Goal: Information Seeking & Learning: Find specific fact

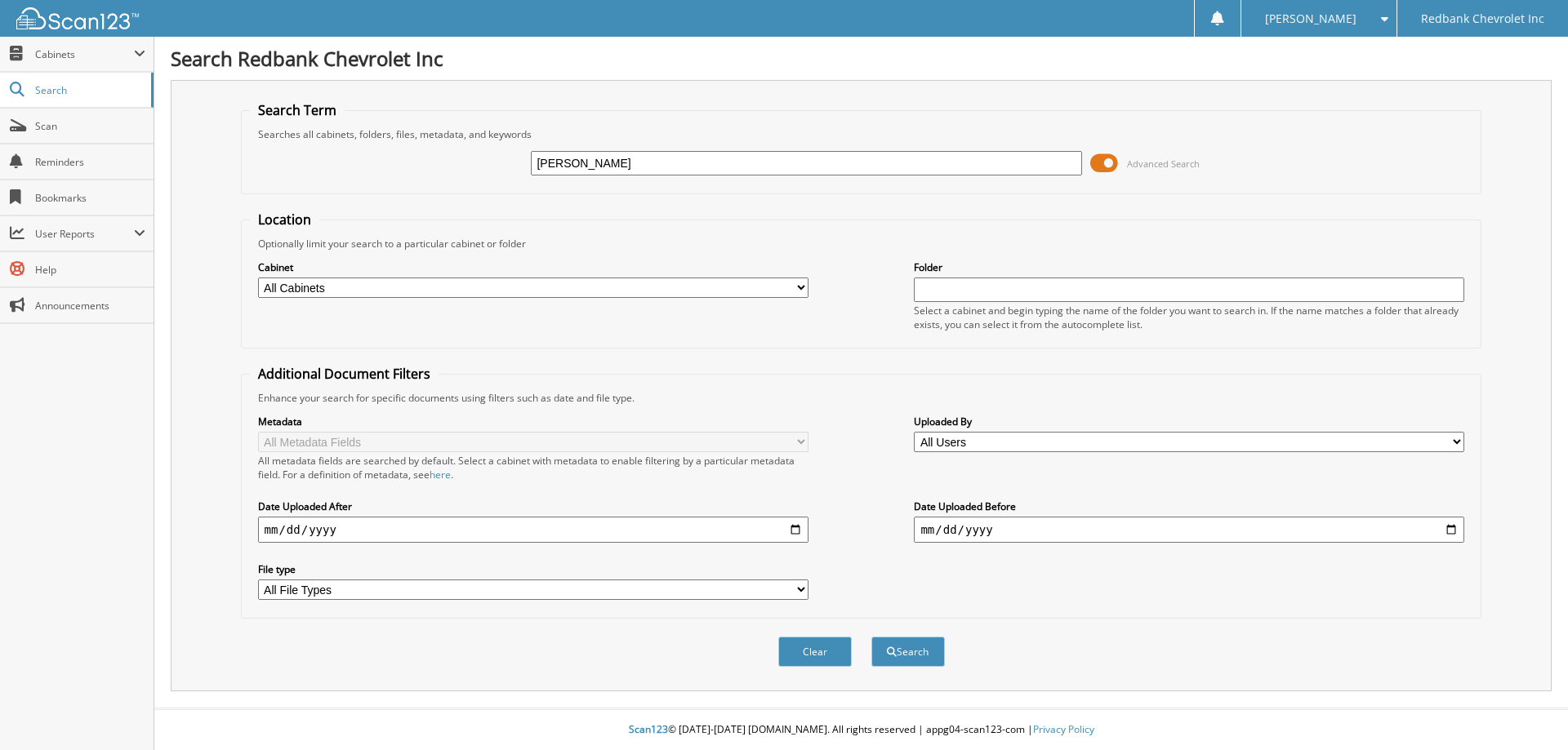
type input "[PERSON_NAME]"
click at [871, 636] on button "Search" at bounding box center [908, 651] width 73 height 30
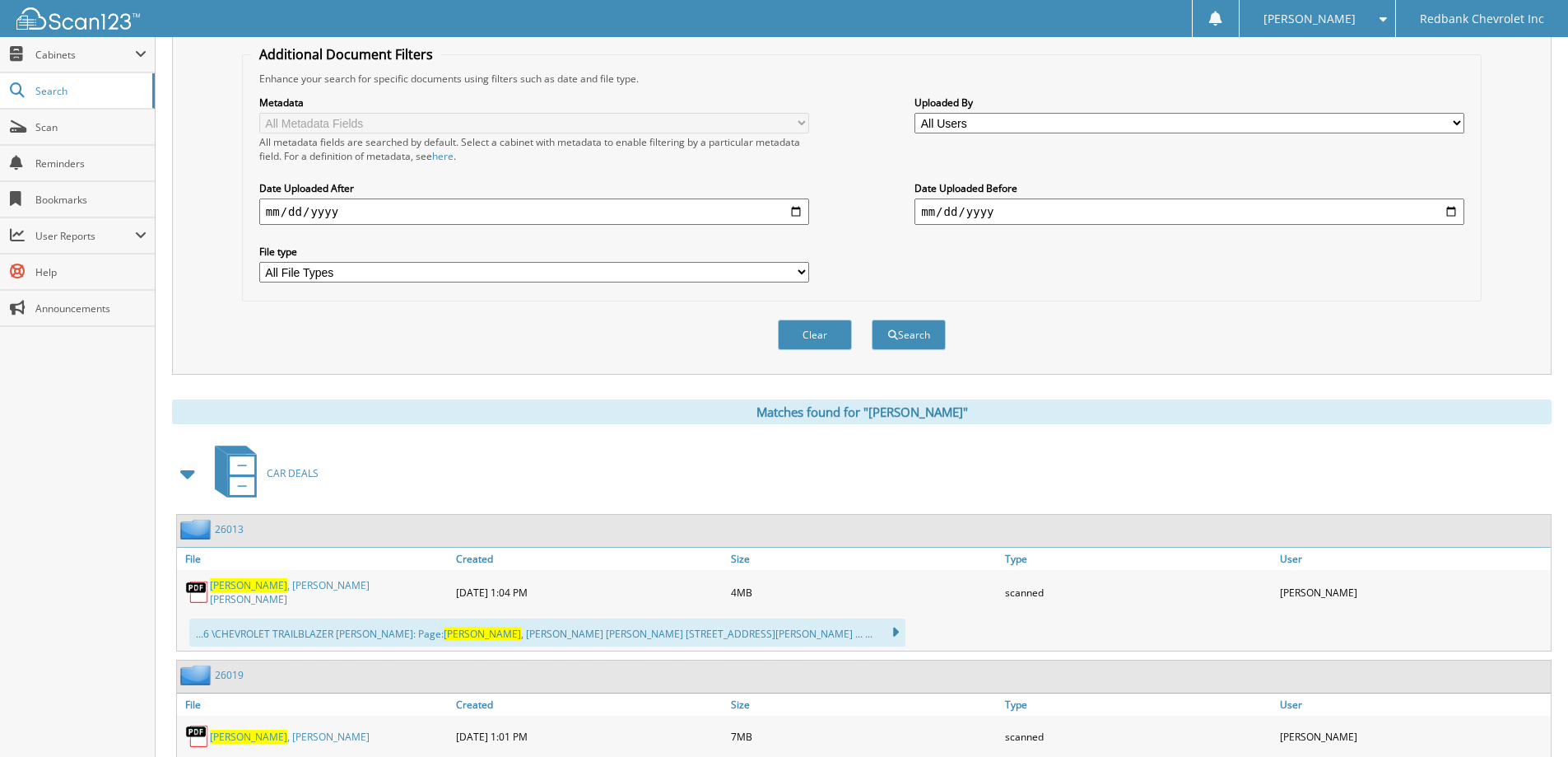
scroll to position [330, 0]
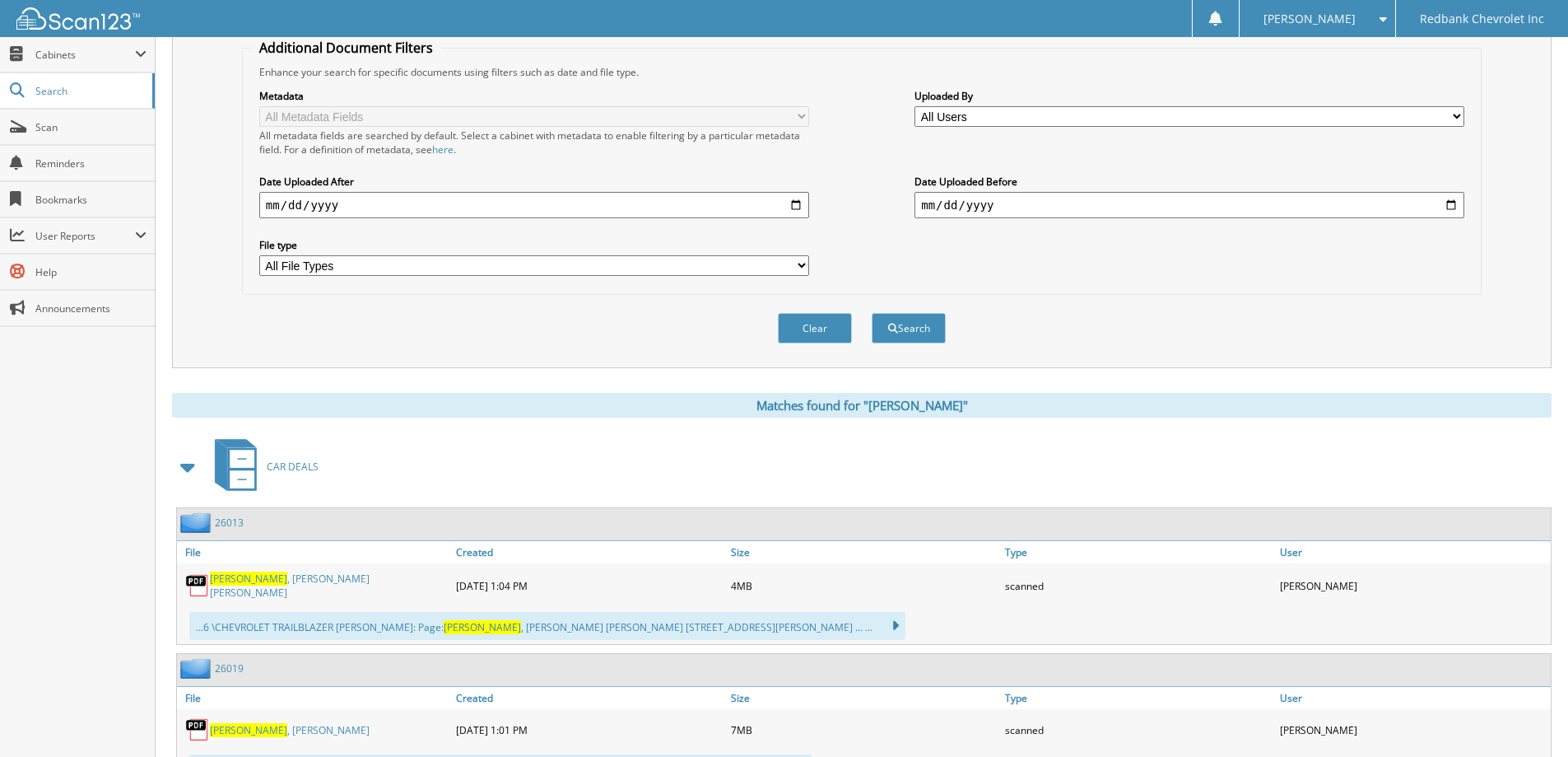
click at [302, 585] on link "KOELLE , BRANDY MARIE" at bounding box center [329, 586] width 238 height 28
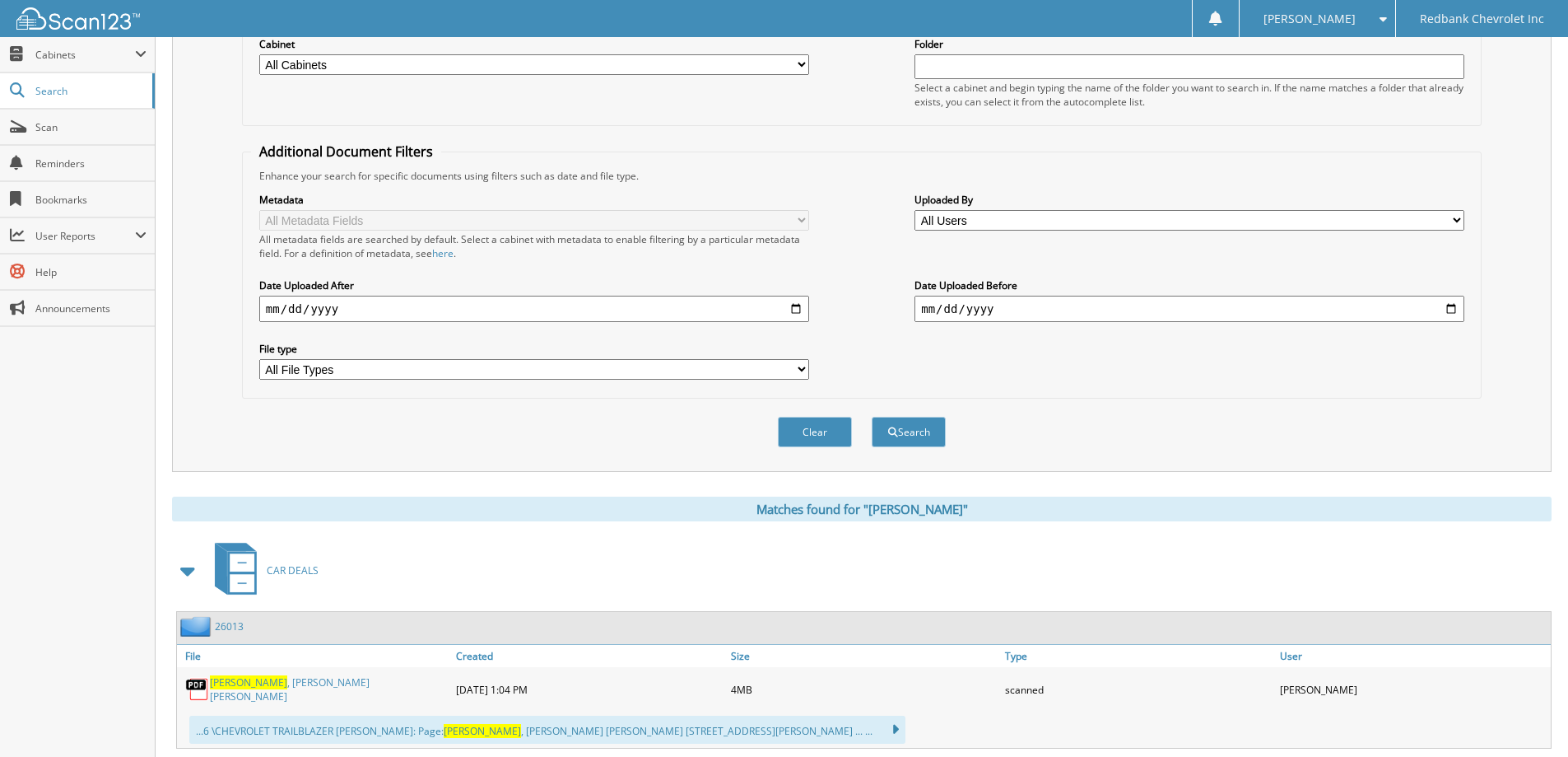
scroll to position [0, 0]
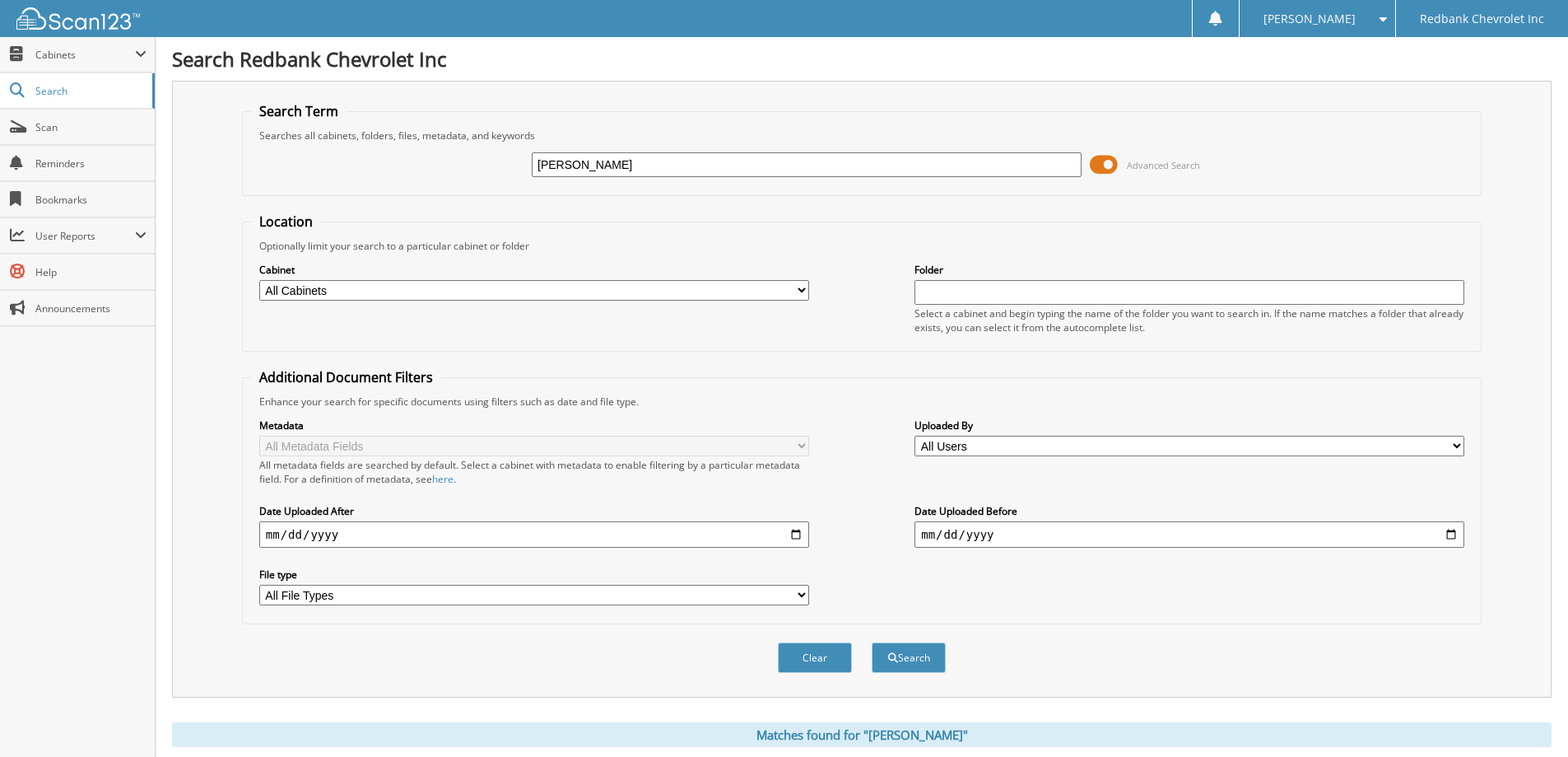
click at [574, 164] on input "koelle" at bounding box center [807, 165] width 550 height 25
type input "k"
type input "[PERSON_NAME]"
click at [872, 642] on button "Search" at bounding box center [909, 658] width 74 height 30
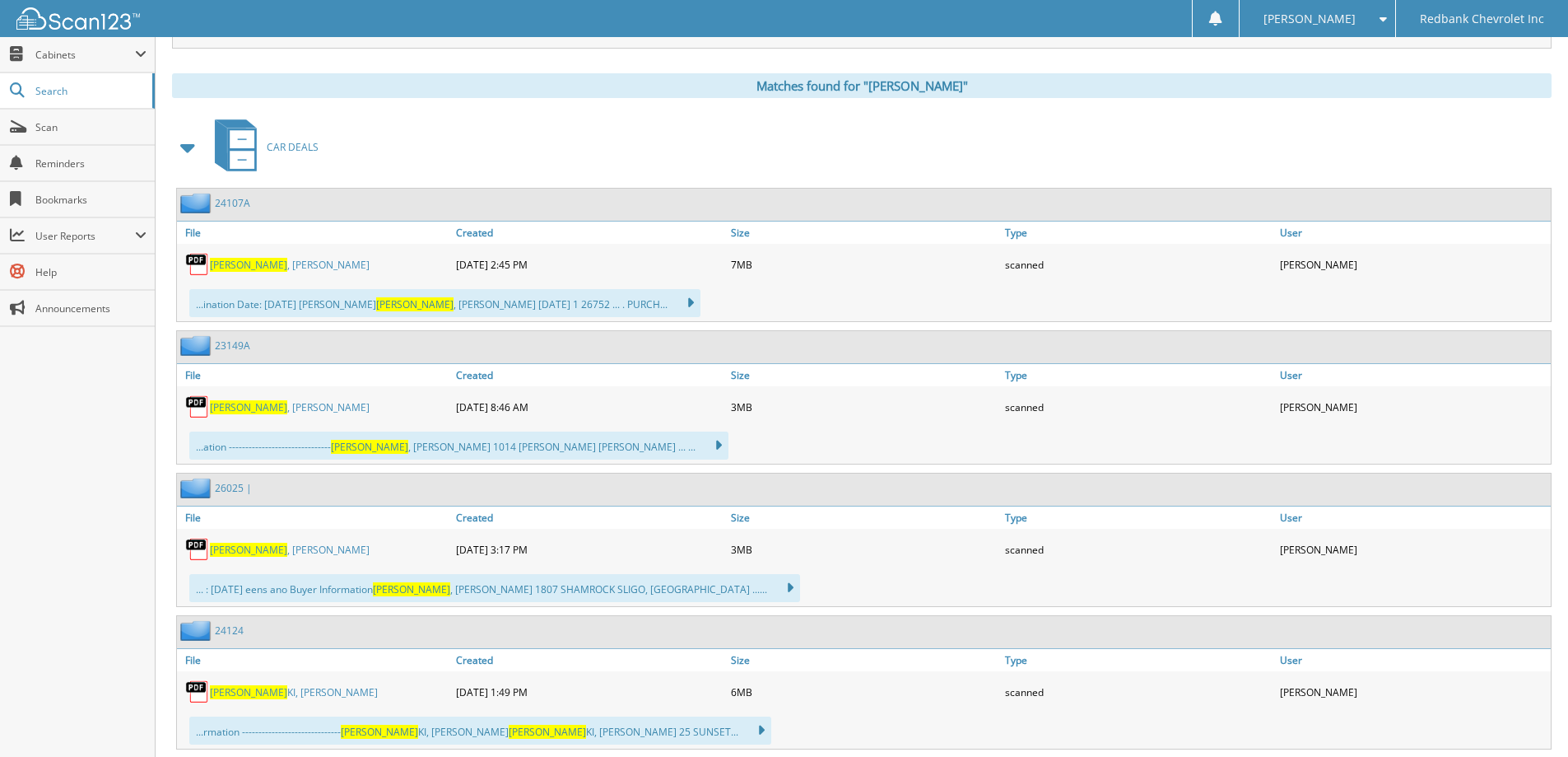
scroll to position [659, 0]
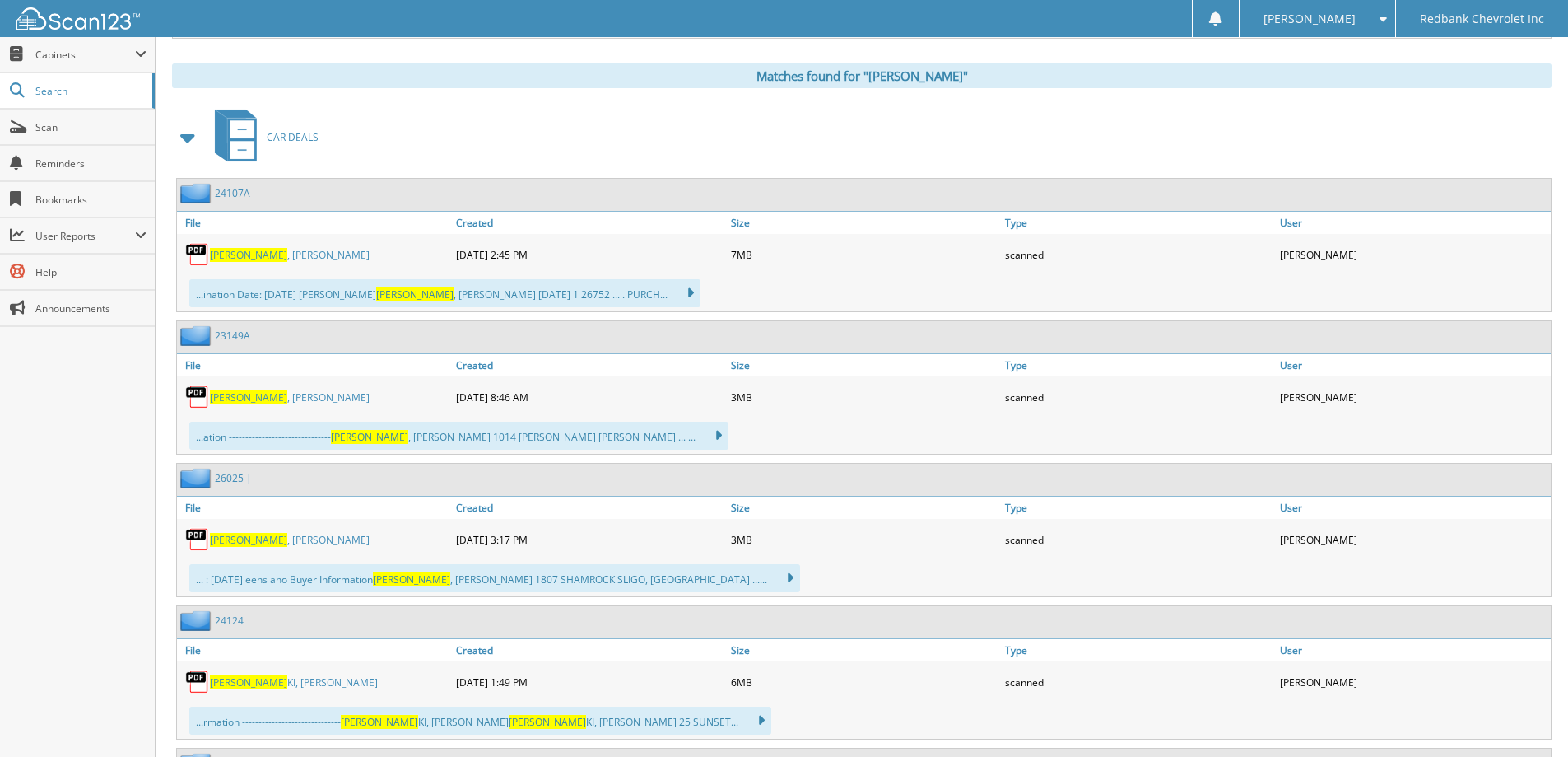
drag, startPoint x: 259, startPoint y: 536, endPoint x: 307, endPoint y: 525, distance: 49.2
click at [259, 536] on link "[PERSON_NAME]" at bounding box center [290, 540] width 160 height 14
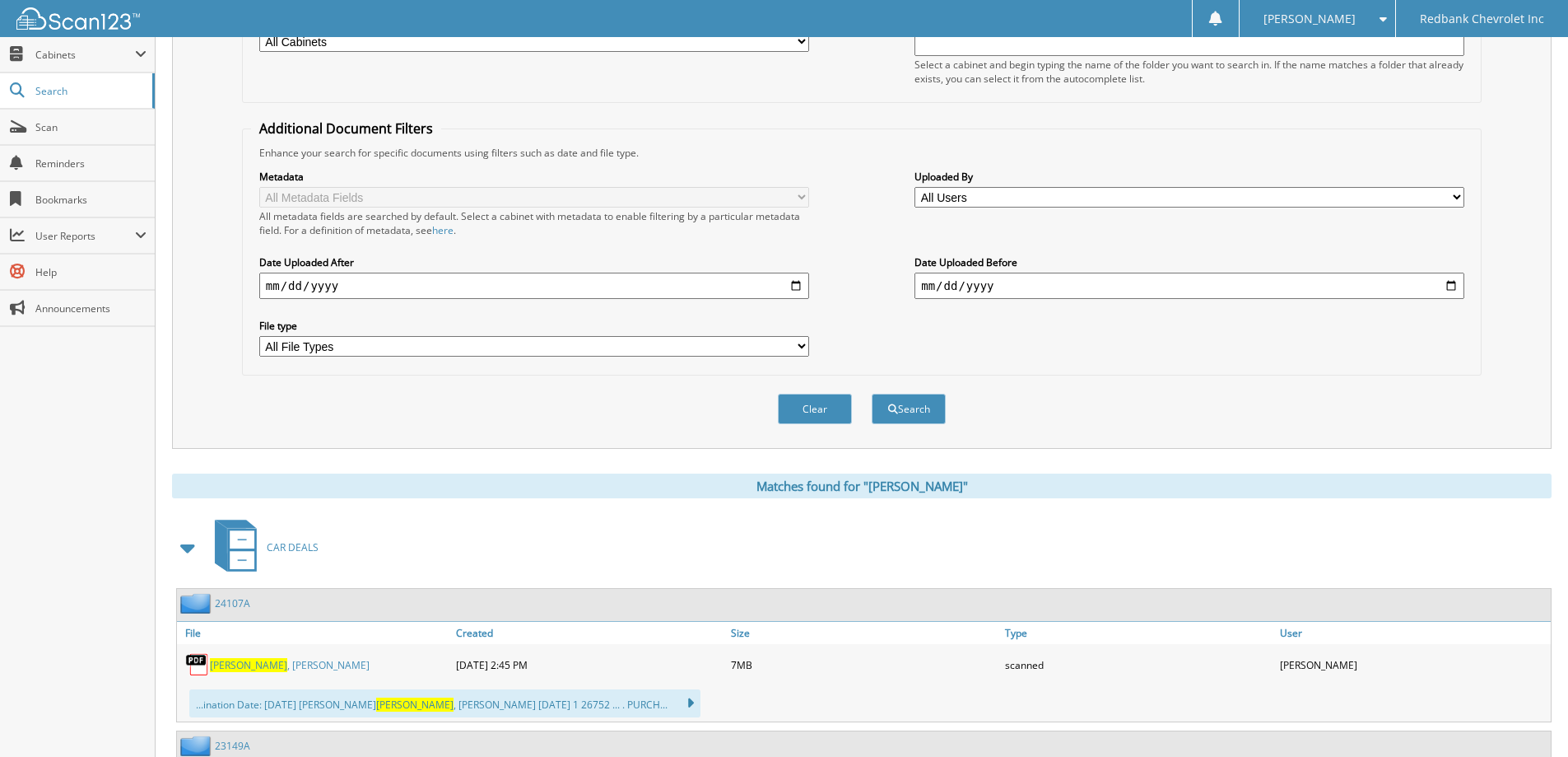
scroll to position [247, 0]
